Goal: Task Accomplishment & Management: Use online tool/utility

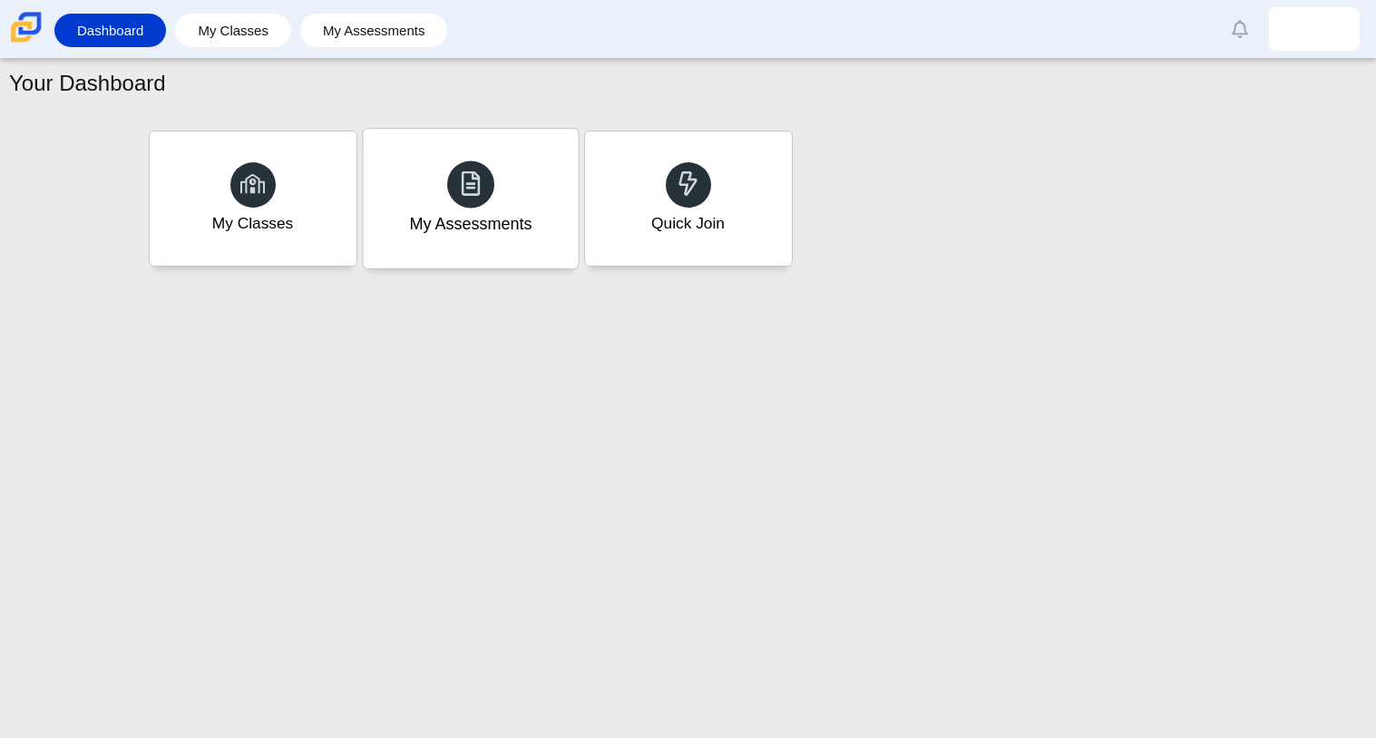
click at [434, 258] on div "My Assessments" at bounding box center [470, 199] width 215 height 140
click at [715, 190] on div "Quick Join" at bounding box center [688, 199] width 215 height 140
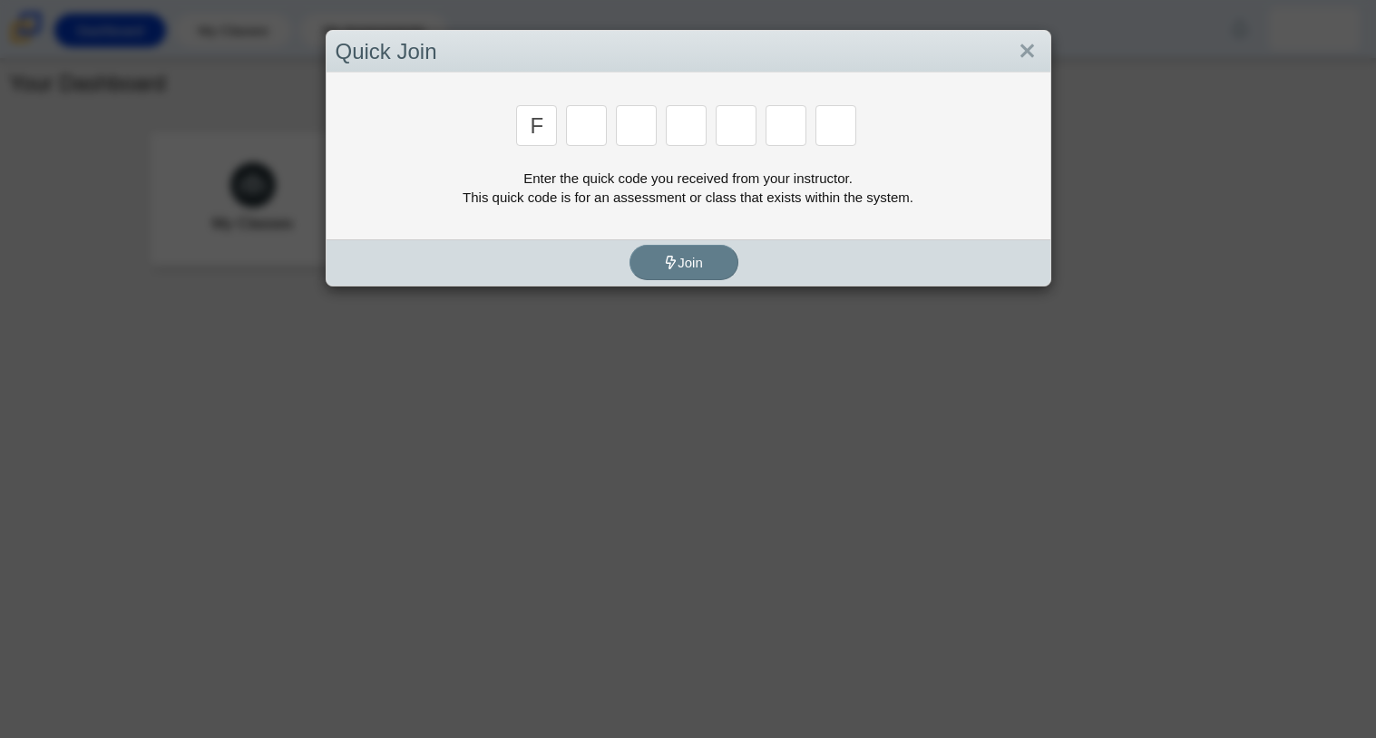
type input "f"
type input "7"
type input "m"
type input "c"
type input "h"
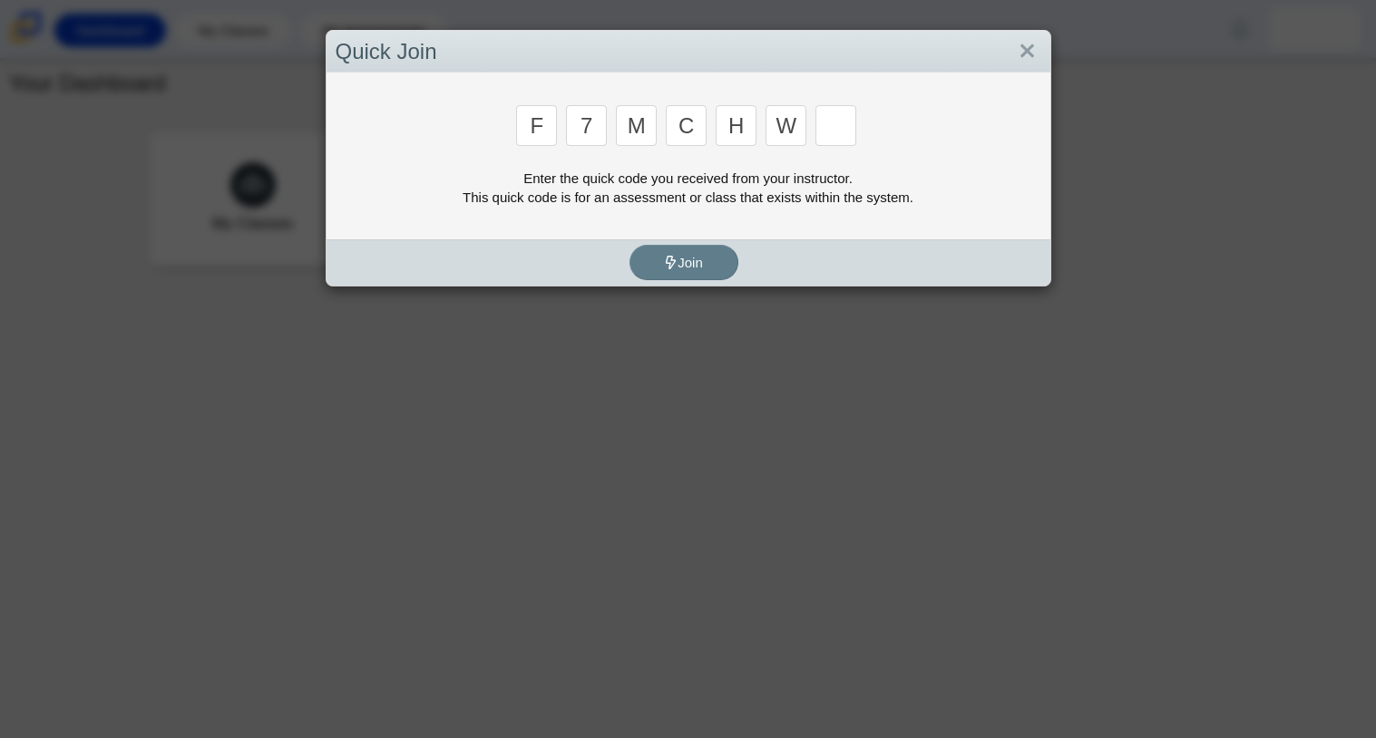
type input "w"
type input "k"
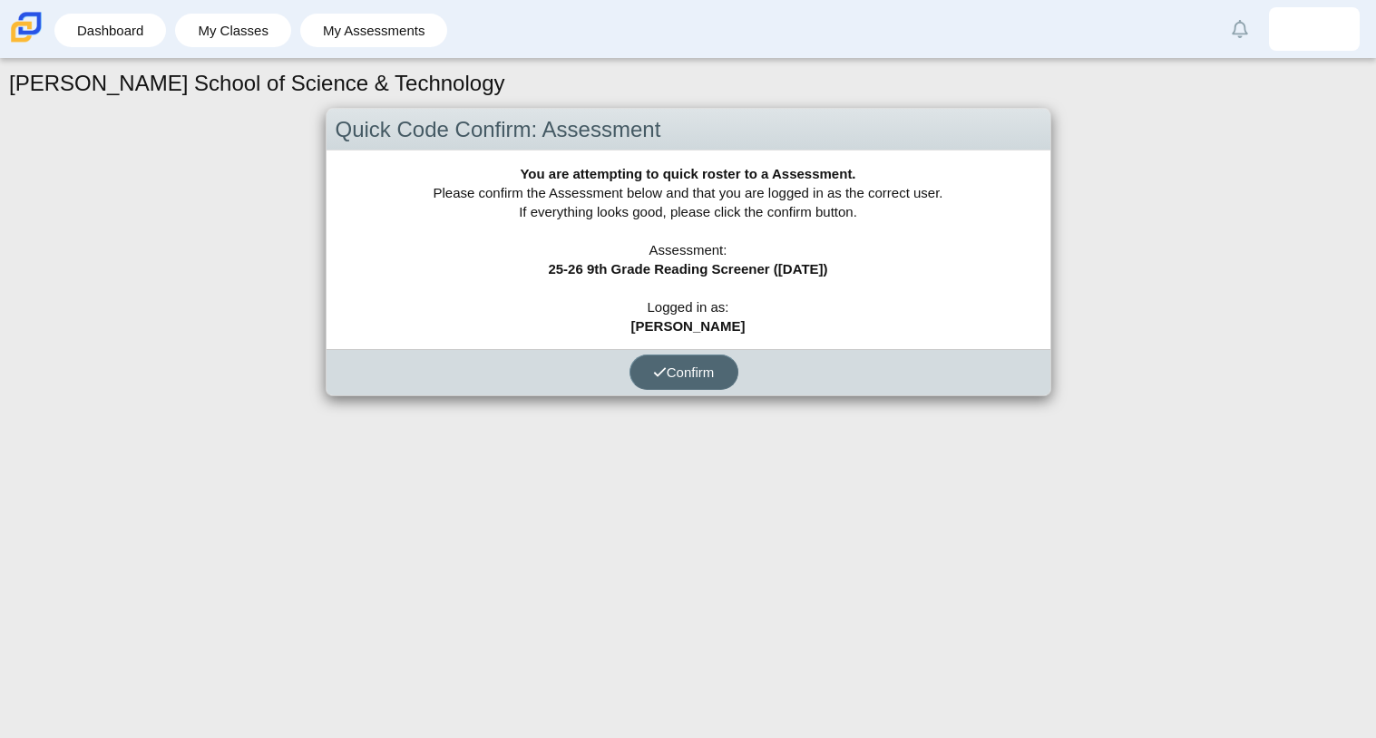
click at [717, 374] on button "Confirm" at bounding box center [684, 372] width 109 height 35
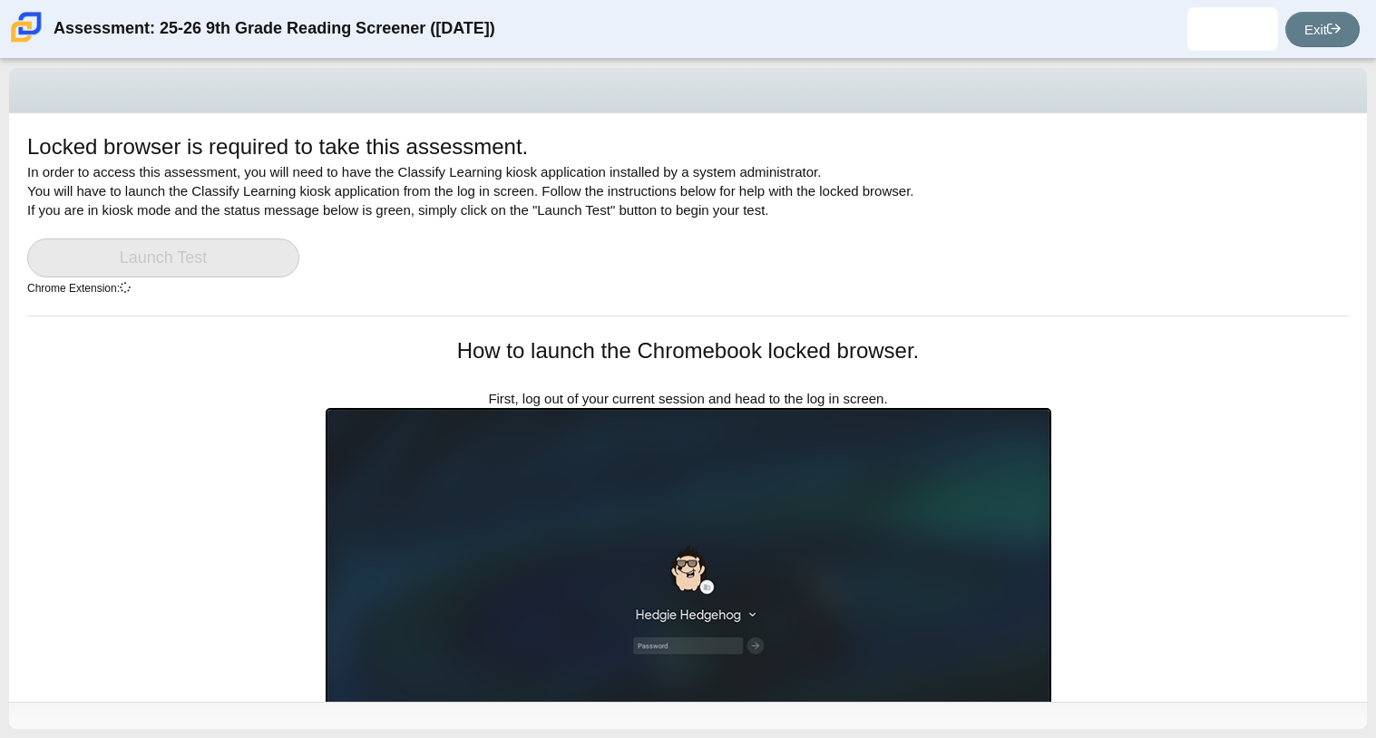
click at [122, 262] on link "Launch Test" at bounding box center [163, 258] width 272 height 39
click at [142, 351] on div "Locked browser is required to take this assessment. In order to access this ass…" at bounding box center [688, 407] width 1358 height 589
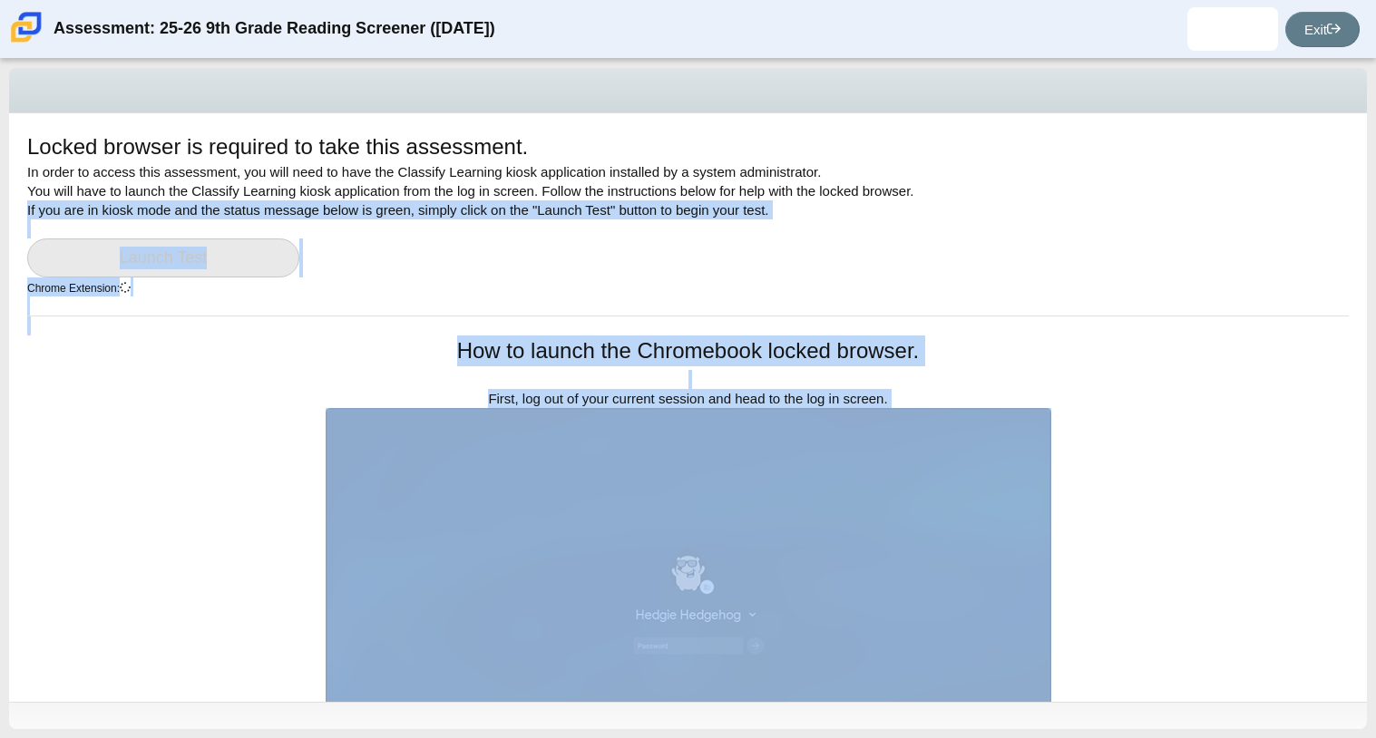
drag, startPoint x: 1374, startPoint y: 147, endPoint x: 1363, endPoint y: 217, distance: 70.7
click at [1363, 217] on div "Locked browser is required to take this assessment. In order to access this ass…" at bounding box center [688, 398] width 1376 height 679
click at [1305, 231] on div "Locked browser is required to take this assessment. In order to access this ass…" at bounding box center [688, 224] width 1322 height 184
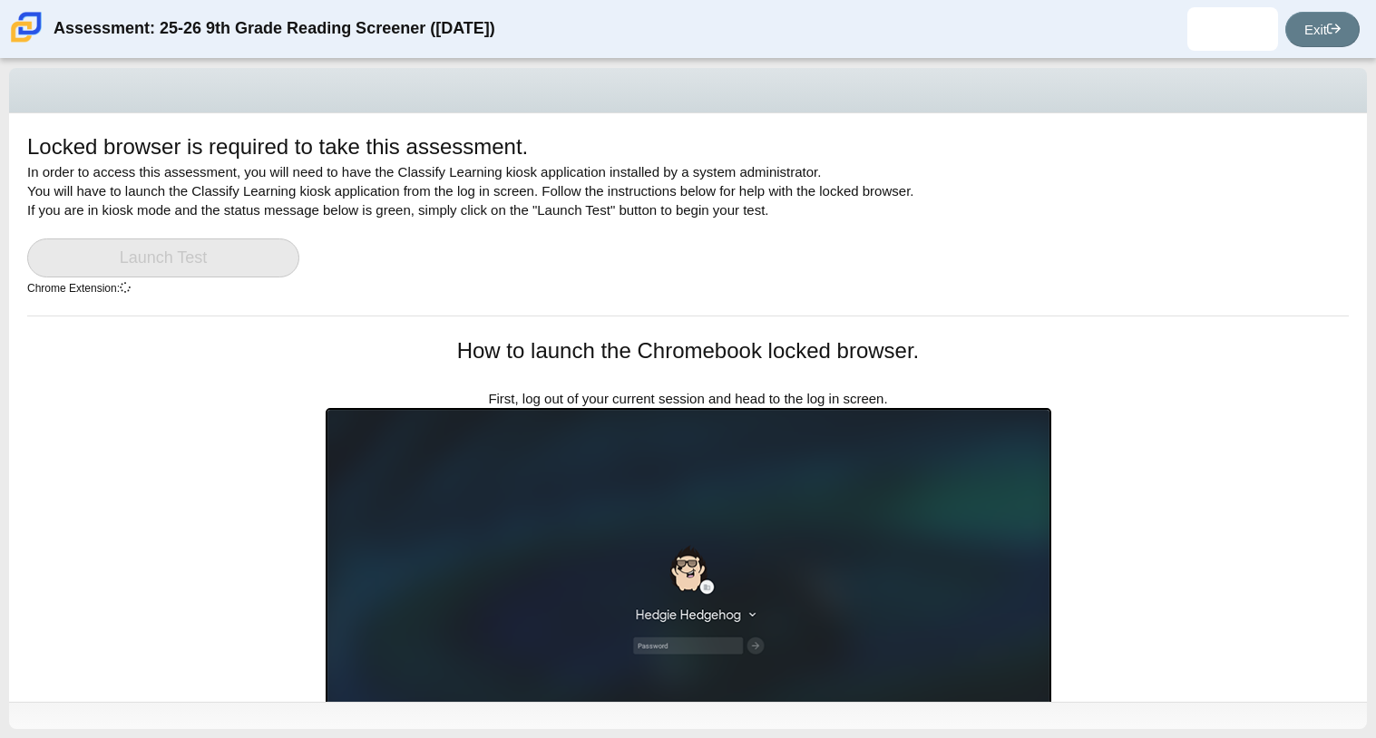
click at [252, 228] on div "Locked browser is required to take this assessment. In order to access this ass…" at bounding box center [688, 224] width 1322 height 184
click at [264, 240] on link "Launch Test" at bounding box center [163, 258] width 272 height 39
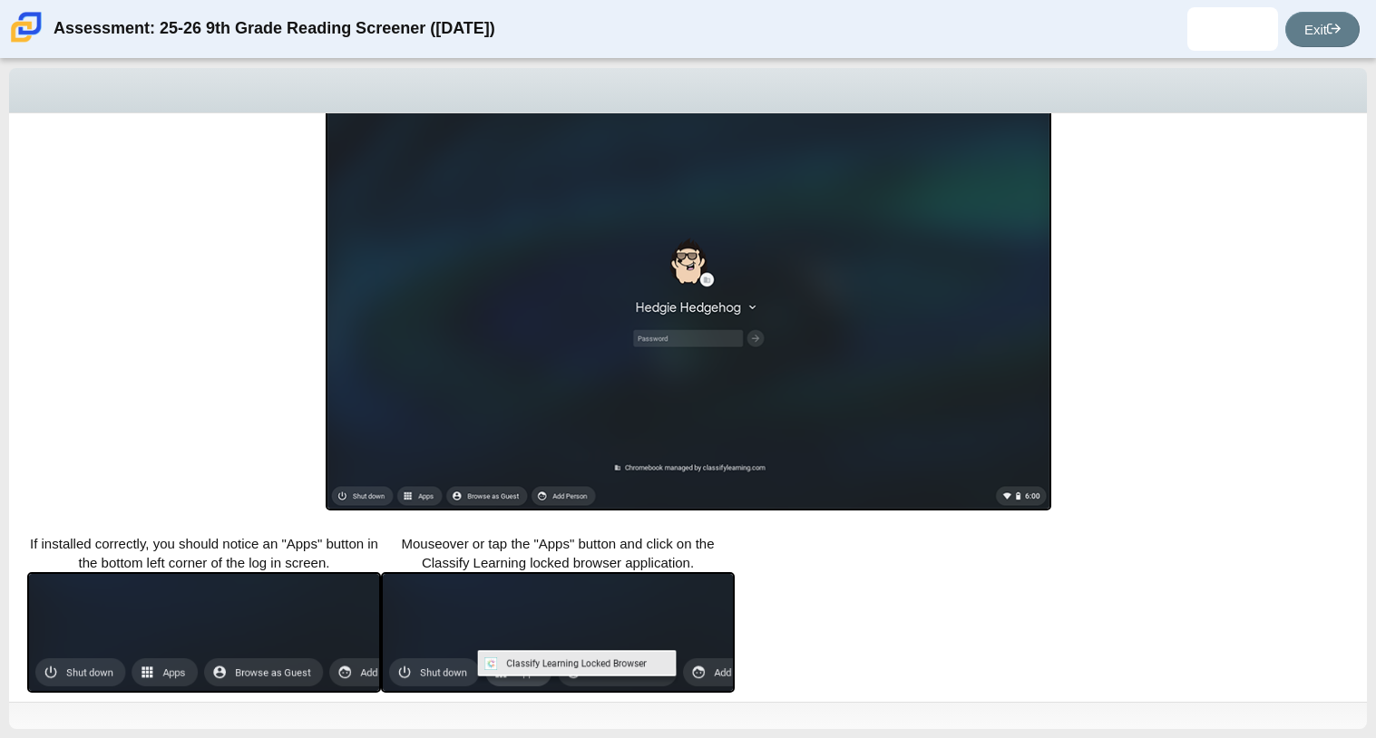
scroll to position [322, 0]
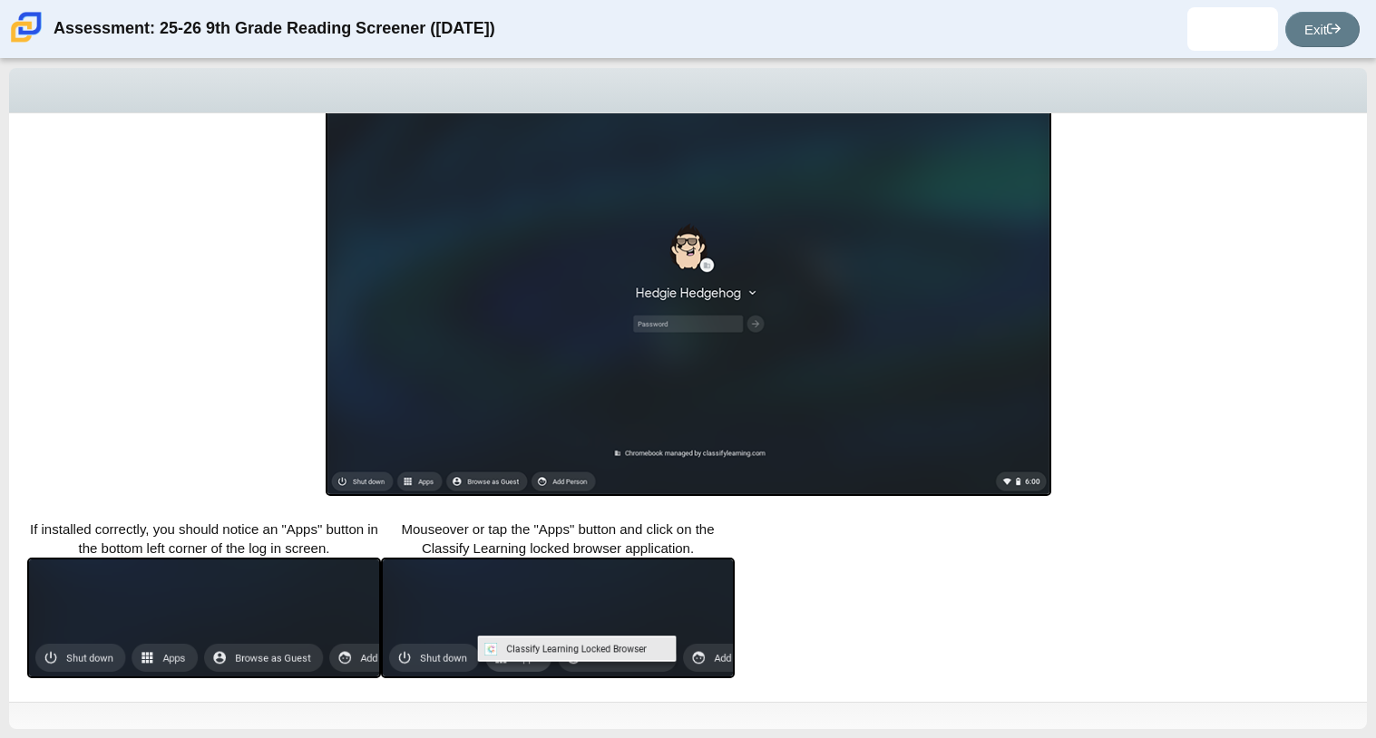
click at [498, 630] on img at bounding box center [558, 618] width 354 height 121
click at [810, 610] on div "Locked browser is required to take this assessment. In order to access this ass…" at bounding box center [688, 407] width 1358 height 589
click at [1045, 532] on div "Locked browser is required to take this assessment. In order to access this ass…" at bounding box center [688, 407] width 1358 height 589
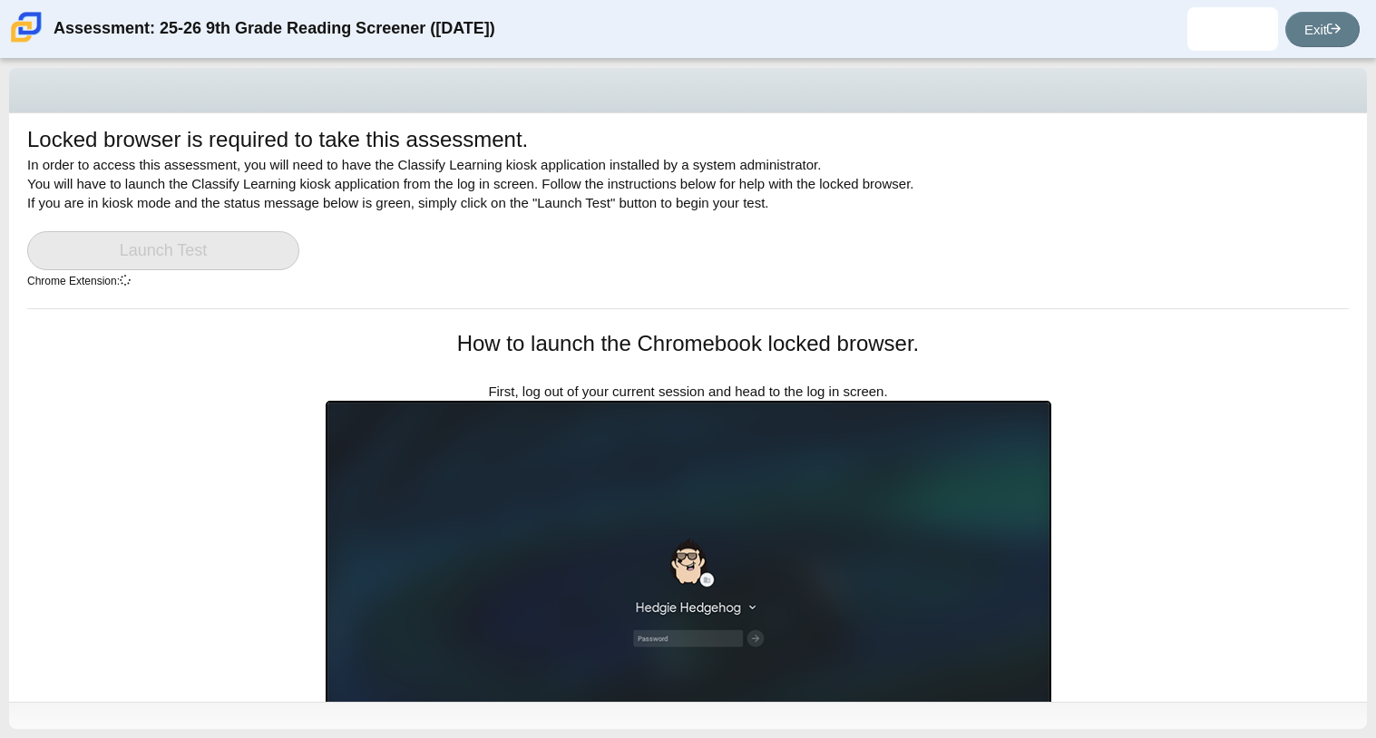
scroll to position [0, 0]
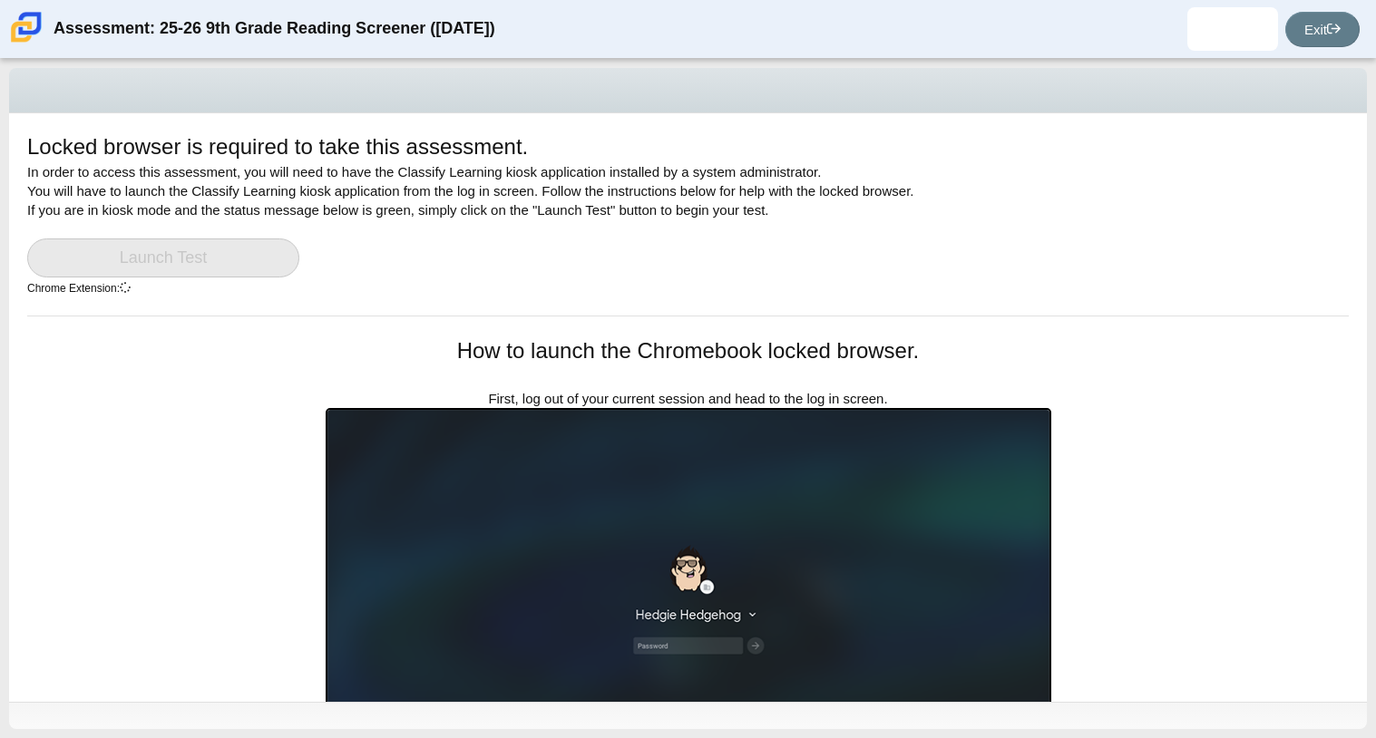
click at [1245, 448] on div "Locked browser is required to take this assessment. In order to access this ass…" at bounding box center [688, 407] width 1358 height 589
click at [158, 275] on link "Launch Test" at bounding box center [163, 258] width 272 height 39
click at [158, 273] on link "Launch Test" at bounding box center [163, 258] width 272 height 39
click at [184, 287] on div "Locked browser is required to take this assessment. In order to access this ass…" at bounding box center [688, 224] width 1322 height 184
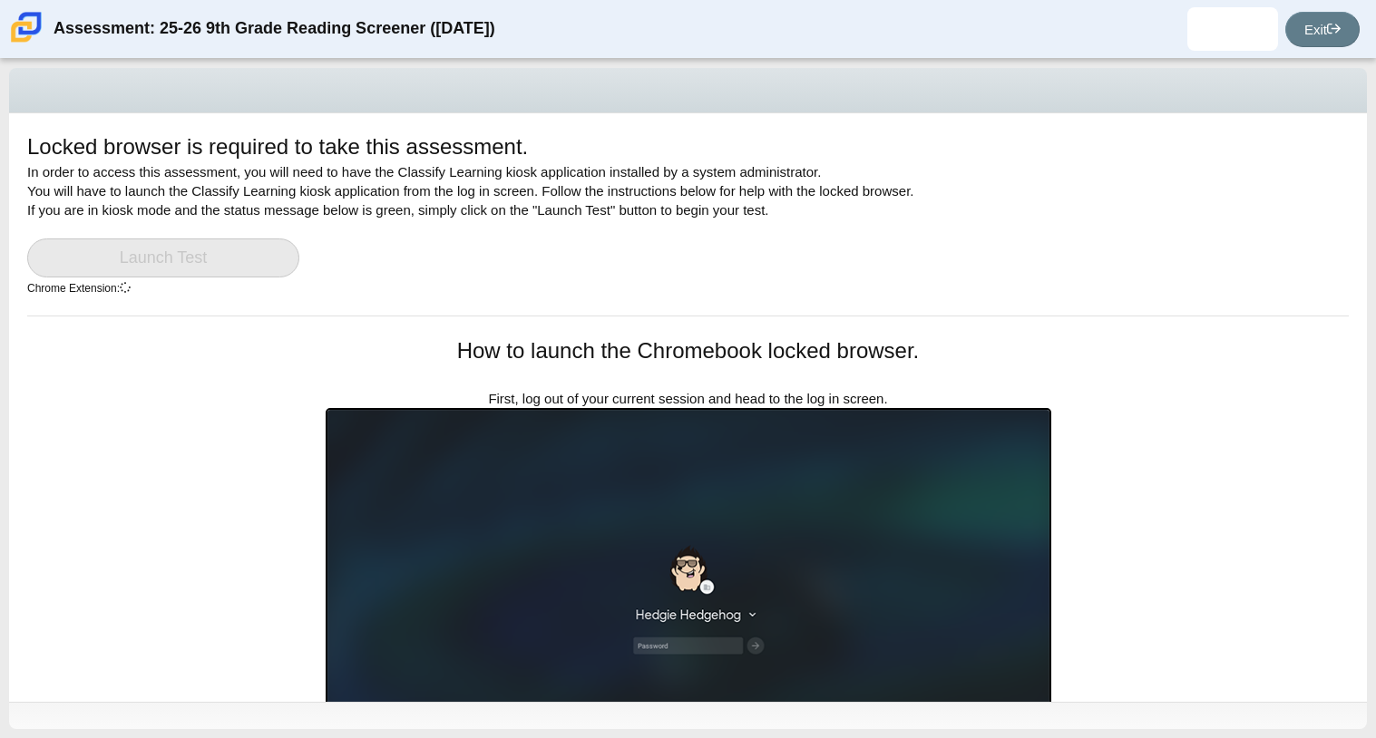
click at [184, 287] on div "Locked browser is required to take this assessment. In order to access this ass…" at bounding box center [688, 224] width 1322 height 184
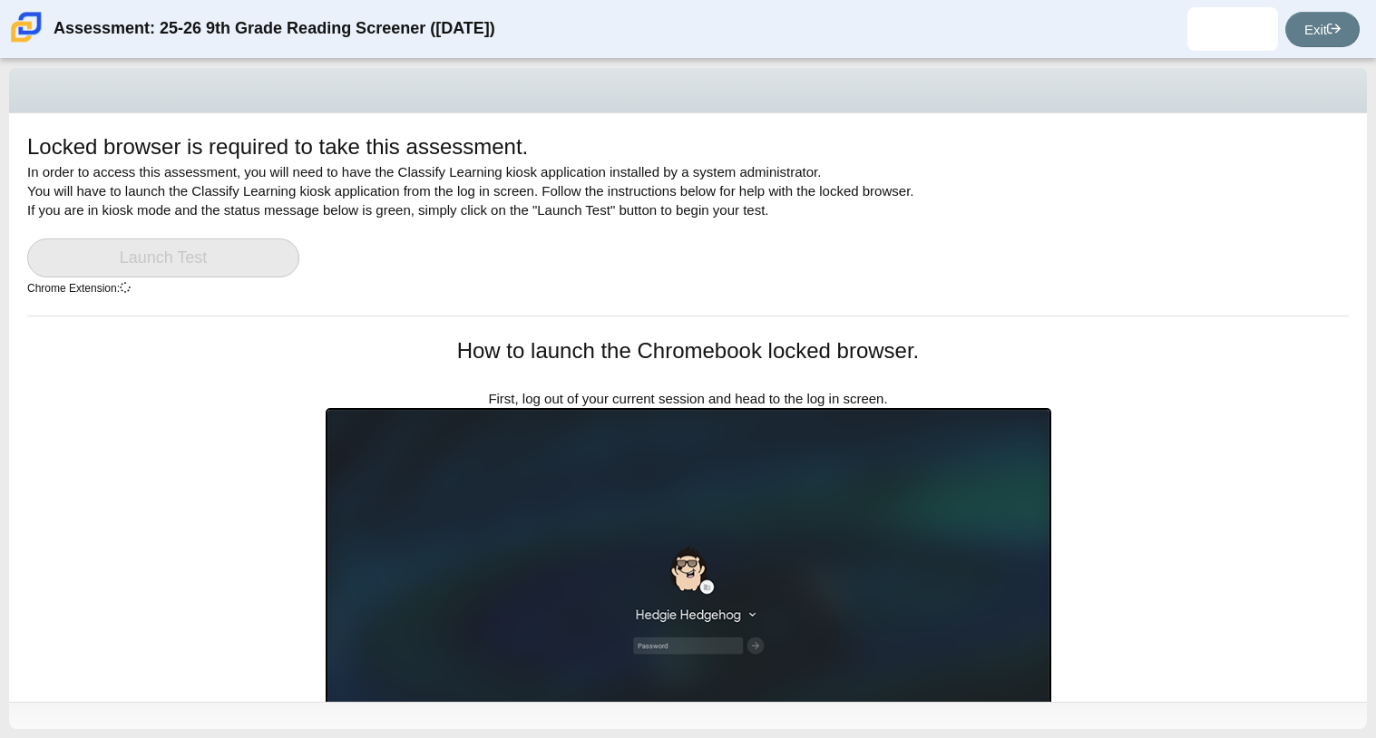
click at [184, 287] on div "Locked browser is required to take this assessment. In order to access this ass…" at bounding box center [688, 224] width 1322 height 184
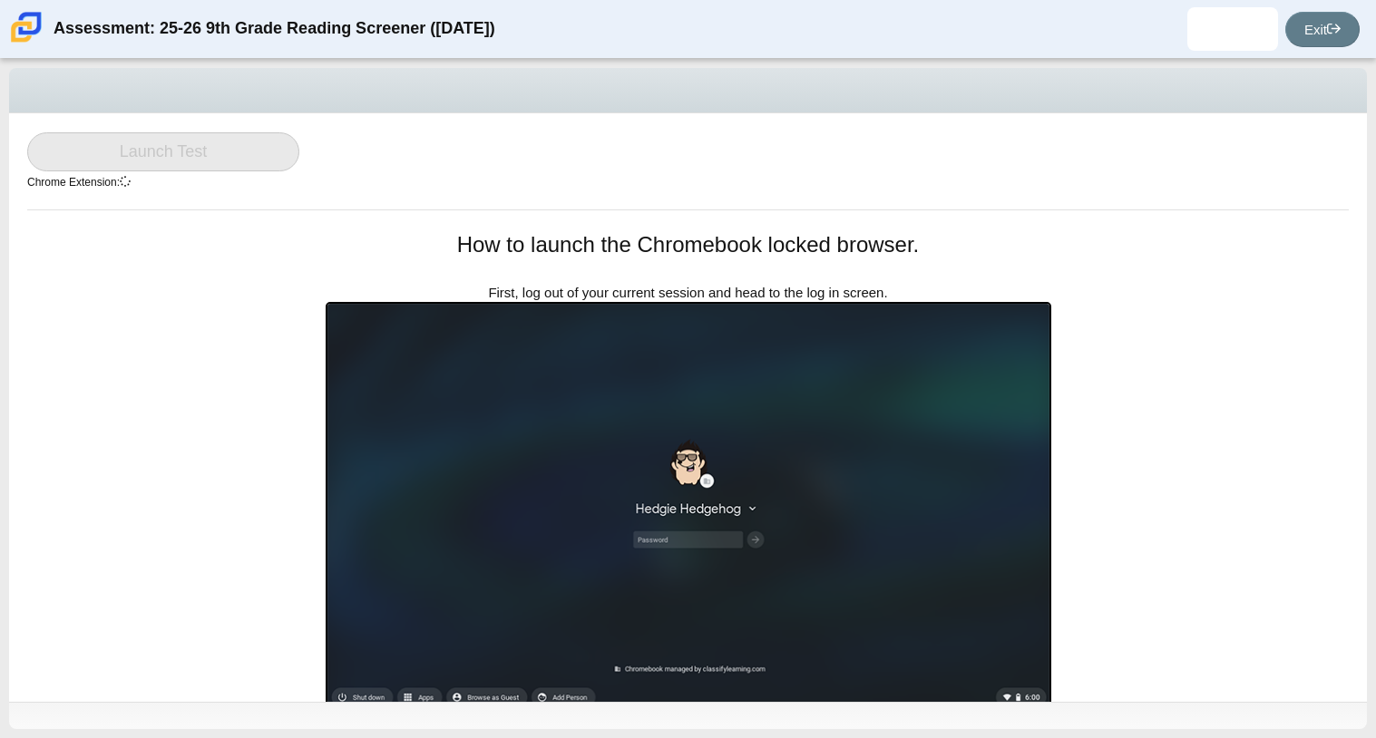
scroll to position [144, 0]
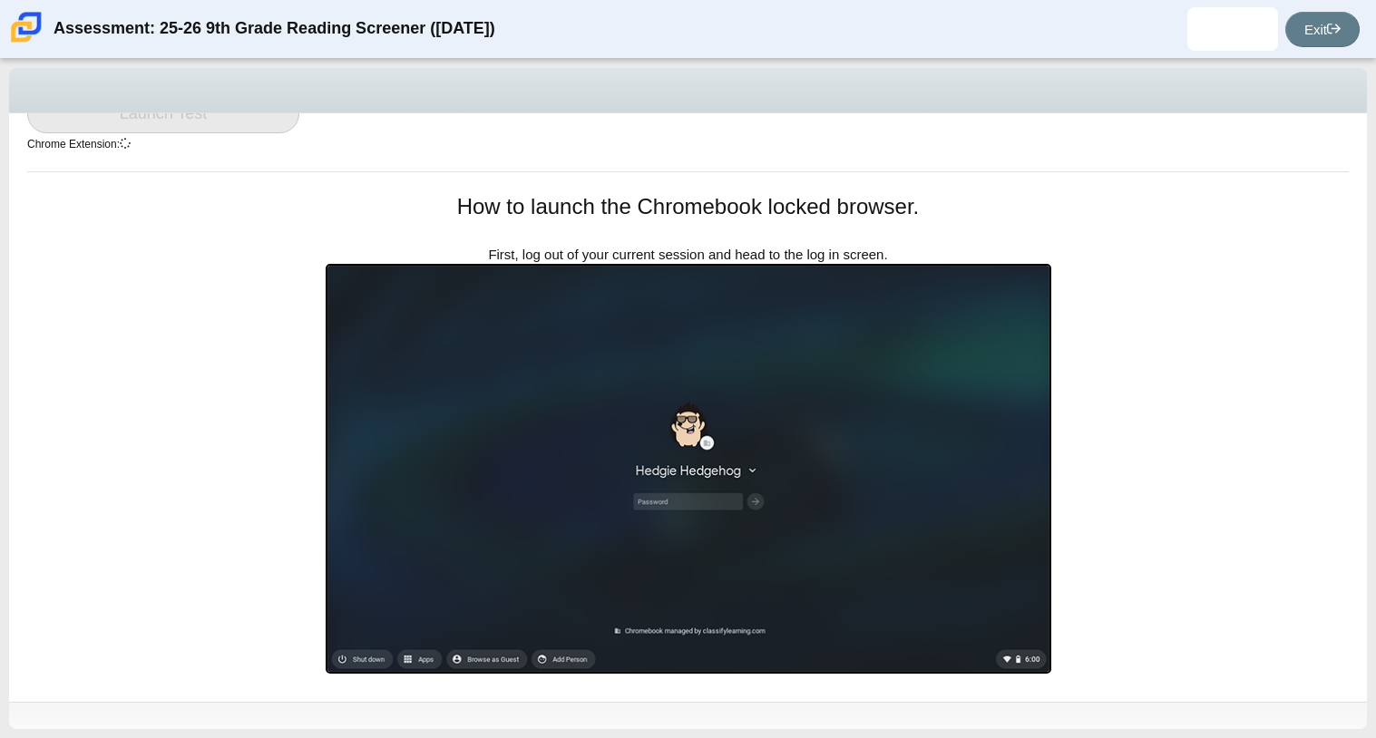
click at [1213, 395] on div "Locked browser is required to take this assessment. In order to access this ass…" at bounding box center [688, 263] width 1358 height 589
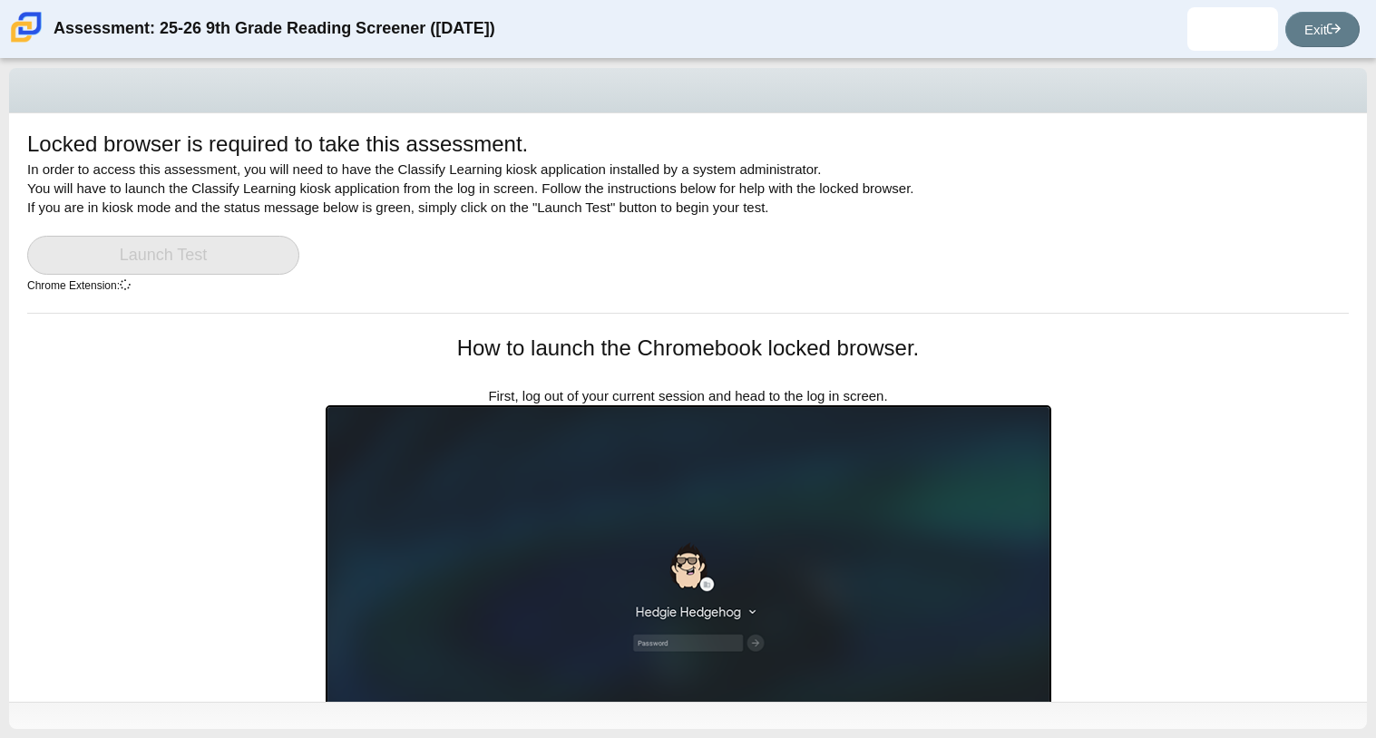
scroll to position [0, 0]
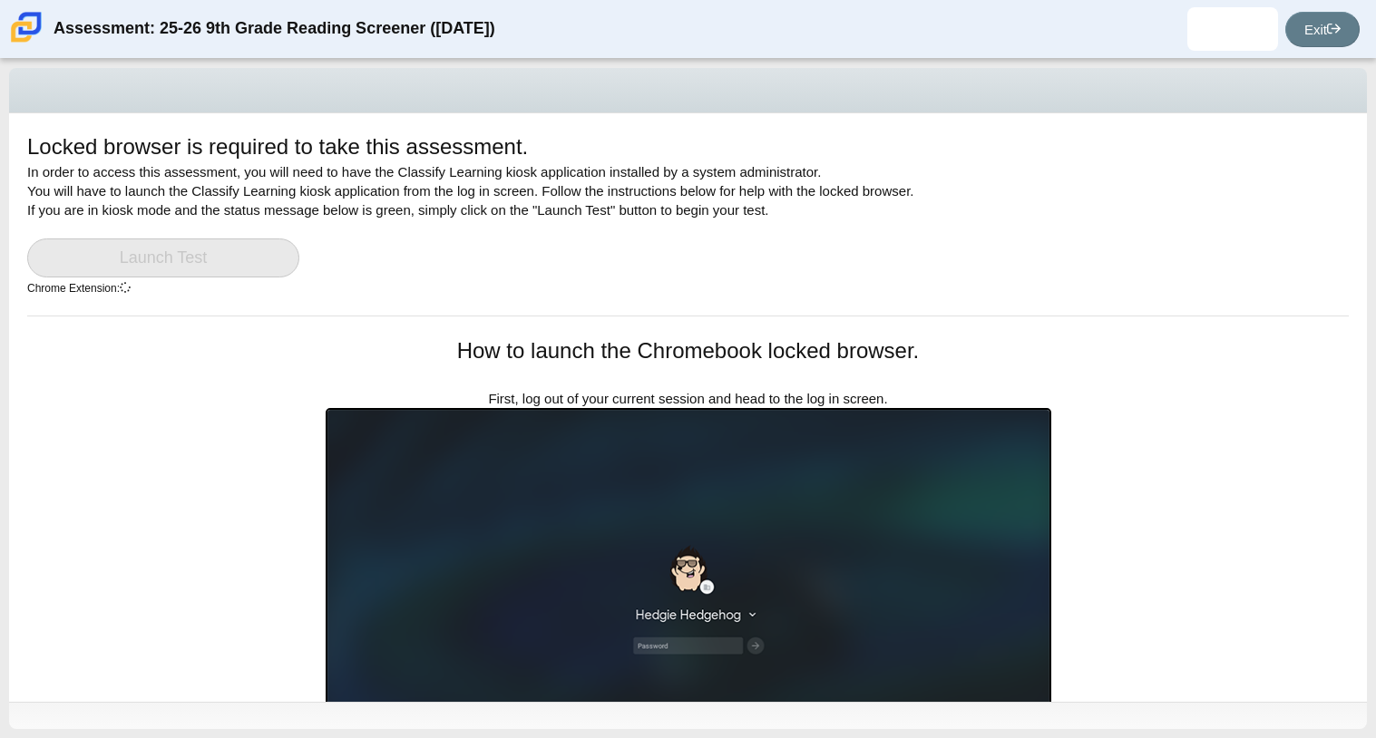
click at [230, 257] on link "Launch Test" at bounding box center [163, 258] width 272 height 39
click at [126, 288] on icon at bounding box center [125, 287] width 15 height 15
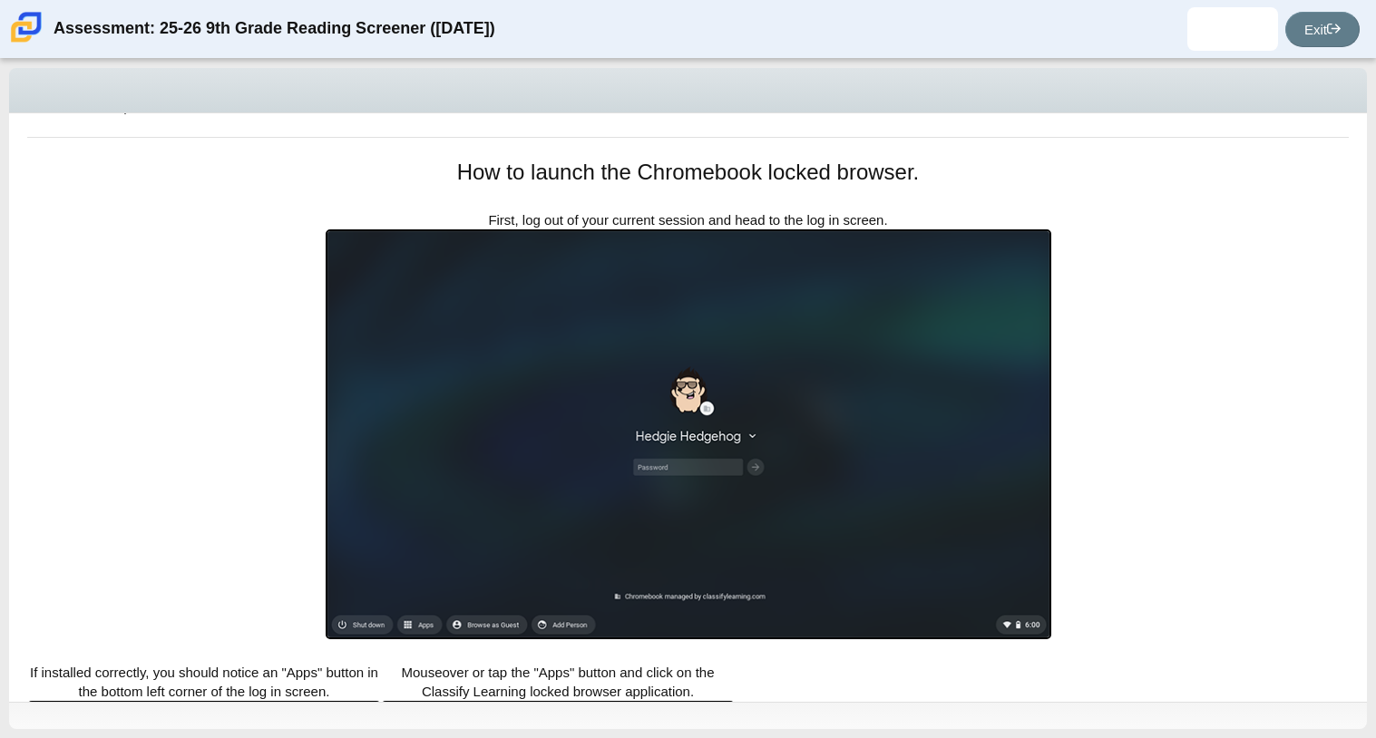
scroll to position [181, 0]
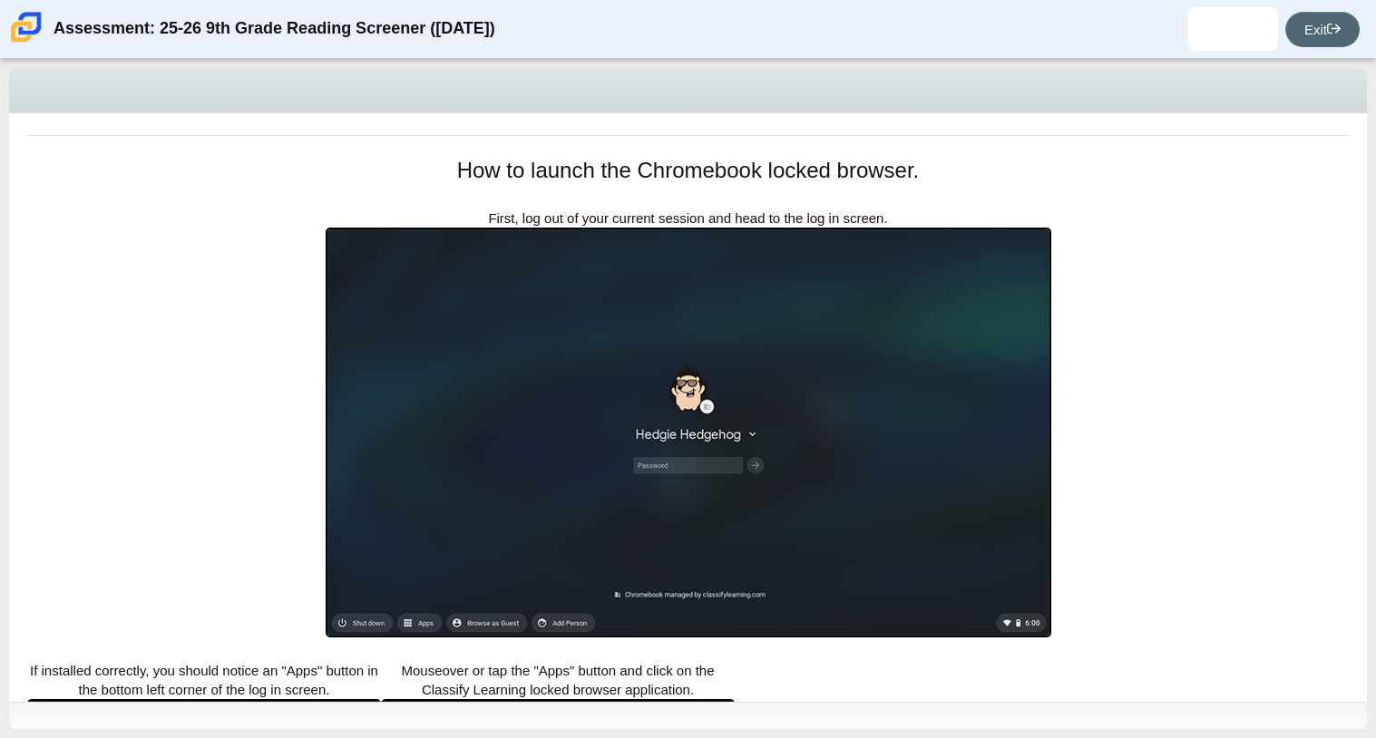
click at [1323, 26] on link "Exit" at bounding box center [1322, 29] width 74 height 35
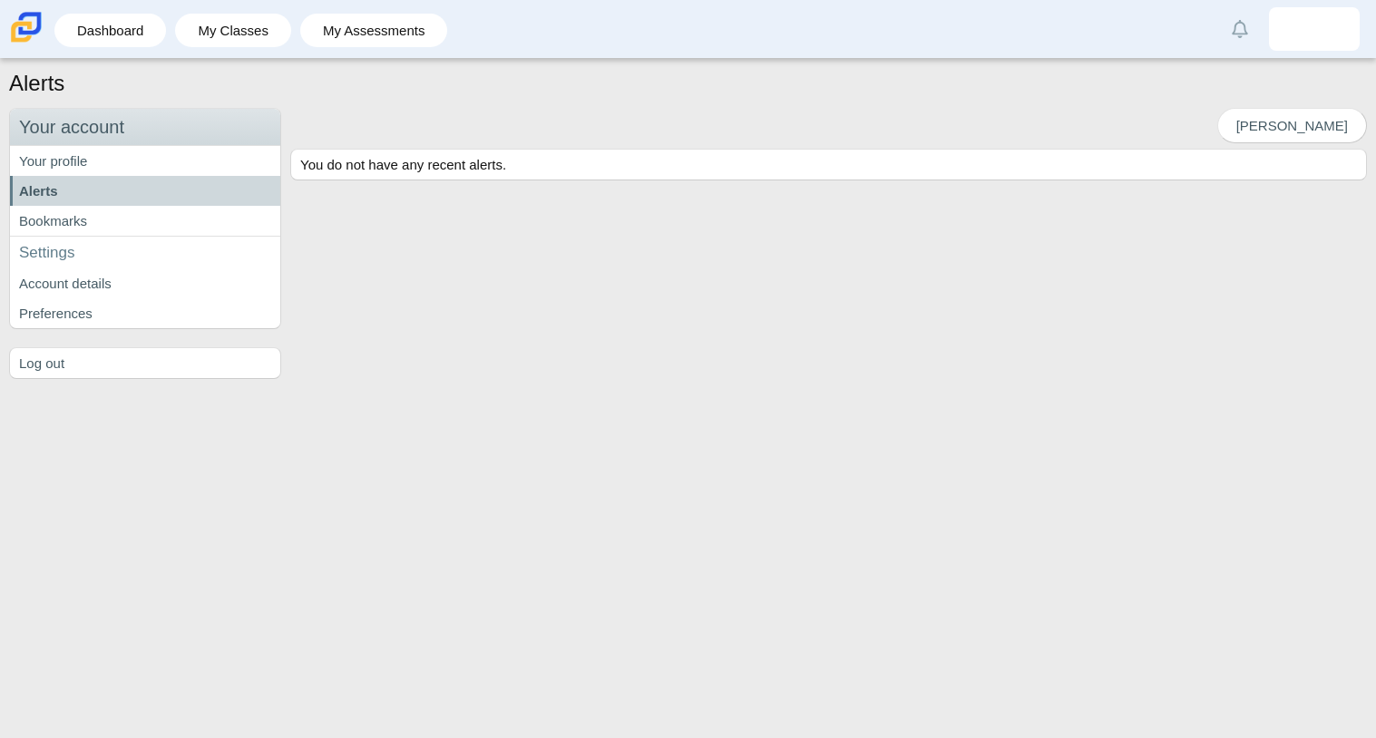
click at [723, 336] on div "Mark read You do not have any recent alerts." at bounding box center [824, 244] width 1086 height 272
